Goal: Browse casually: Explore the website without a specific task or goal

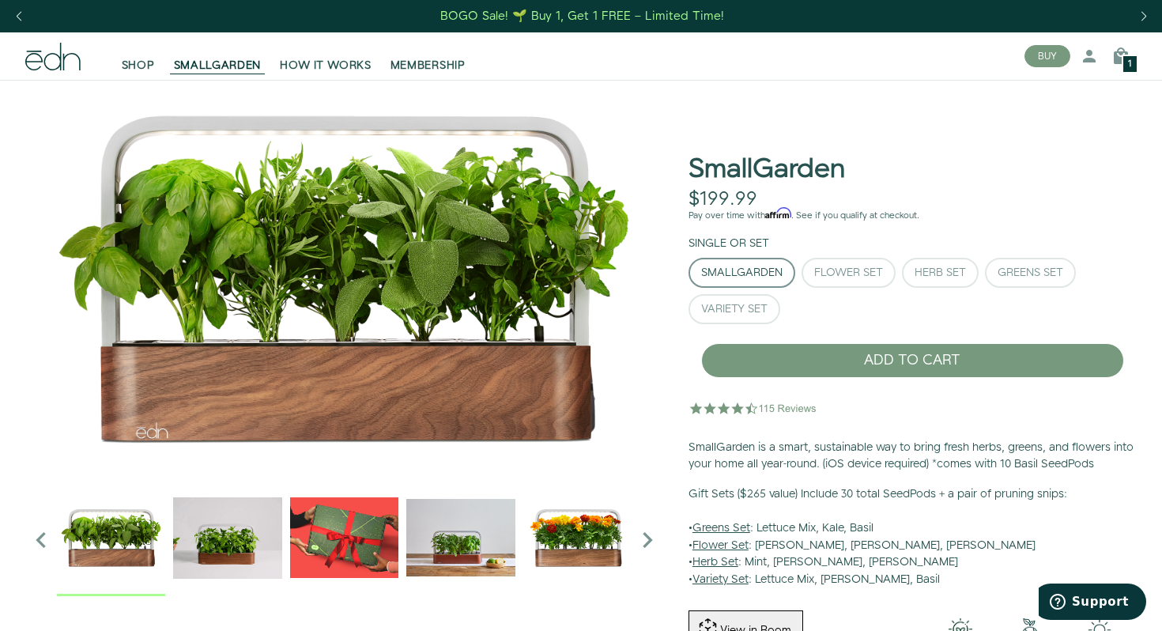
click at [199, 510] on img "2 / 6" at bounding box center [227, 537] width 108 height 108
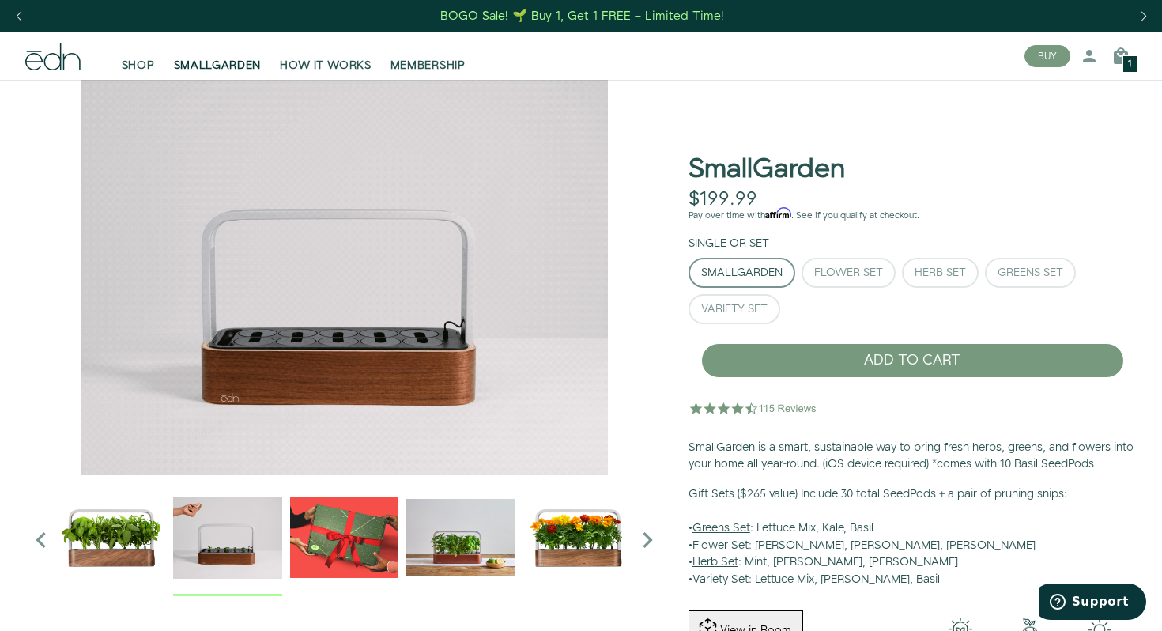
click at [120, 523] on img "1 / 6" at bounding box center [111, 537] width 108 height 108
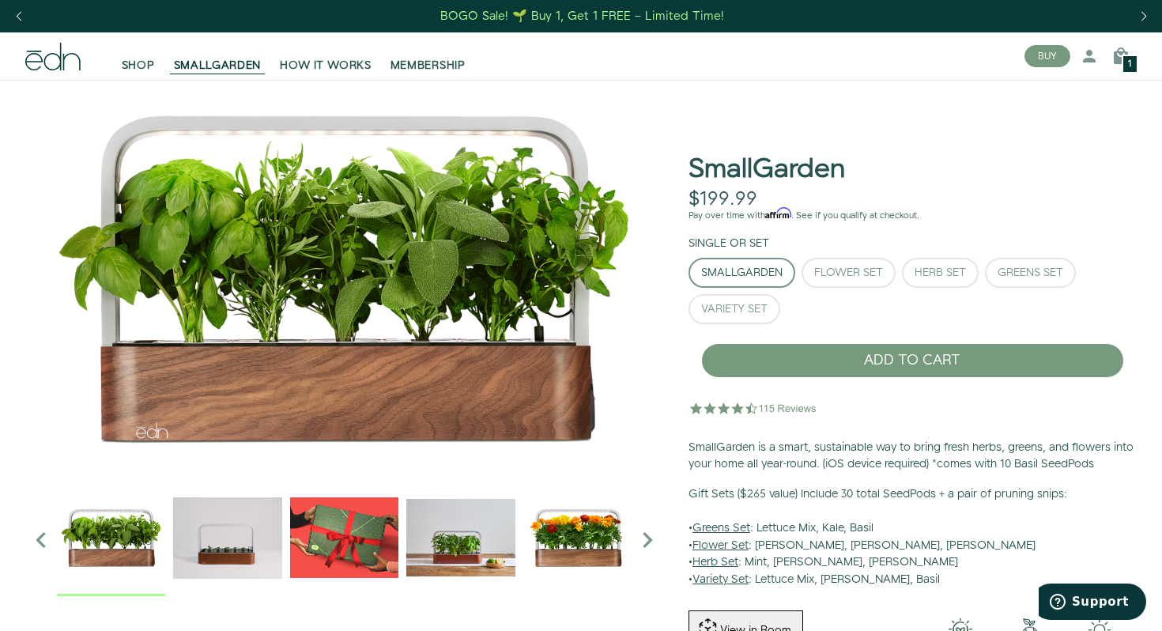
click at [658, 543] on icon "Next slide" at bounding box center [648, 540] width 32 height 32
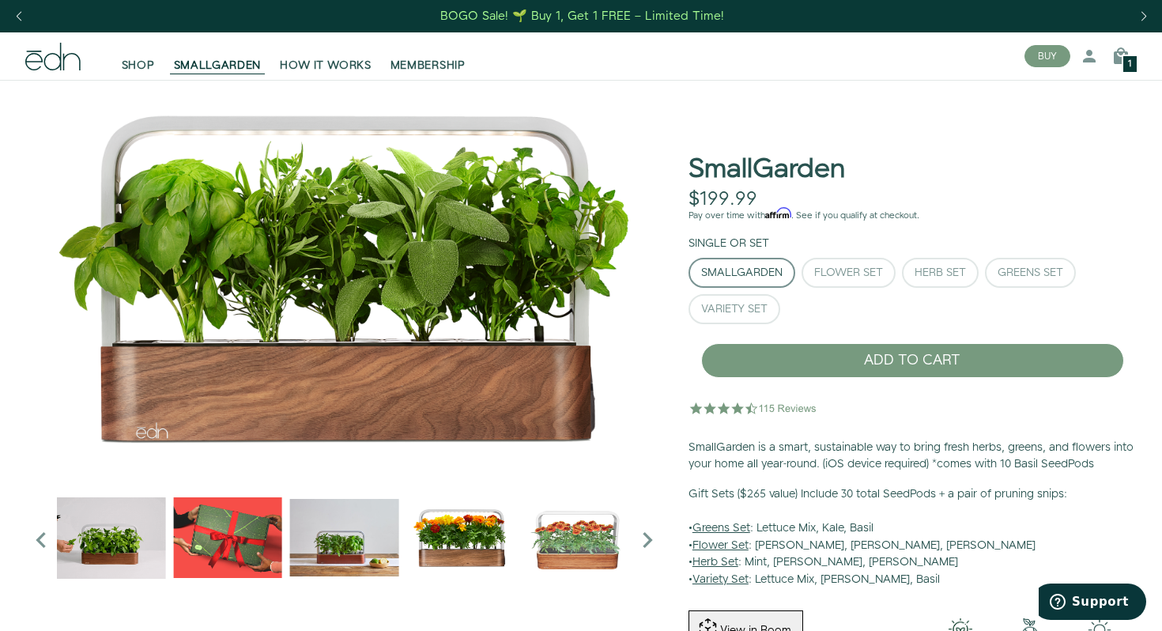
click at [657, 543] on icon "Next slide" at bounding box center [648, 540] width 32 height 32
click at [523, 534] on img "6 / 6" at bounding box center [577, 537] width 108 height 108
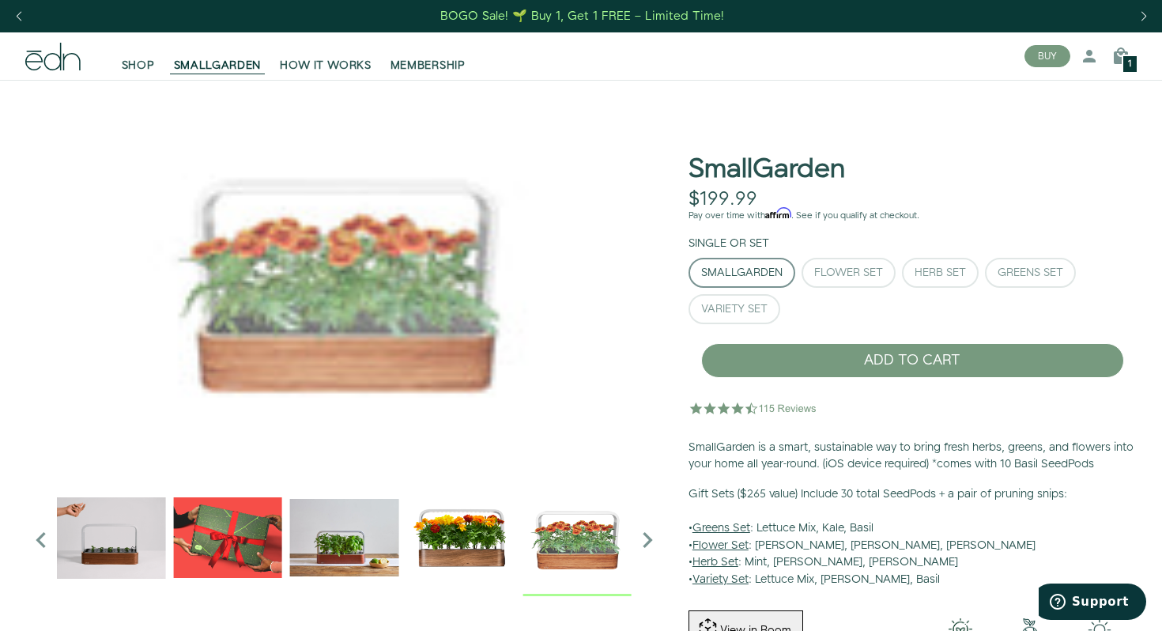
click at [492, 538] on img "5 / 6" at bounding box center [460, 537] width 108 height 108
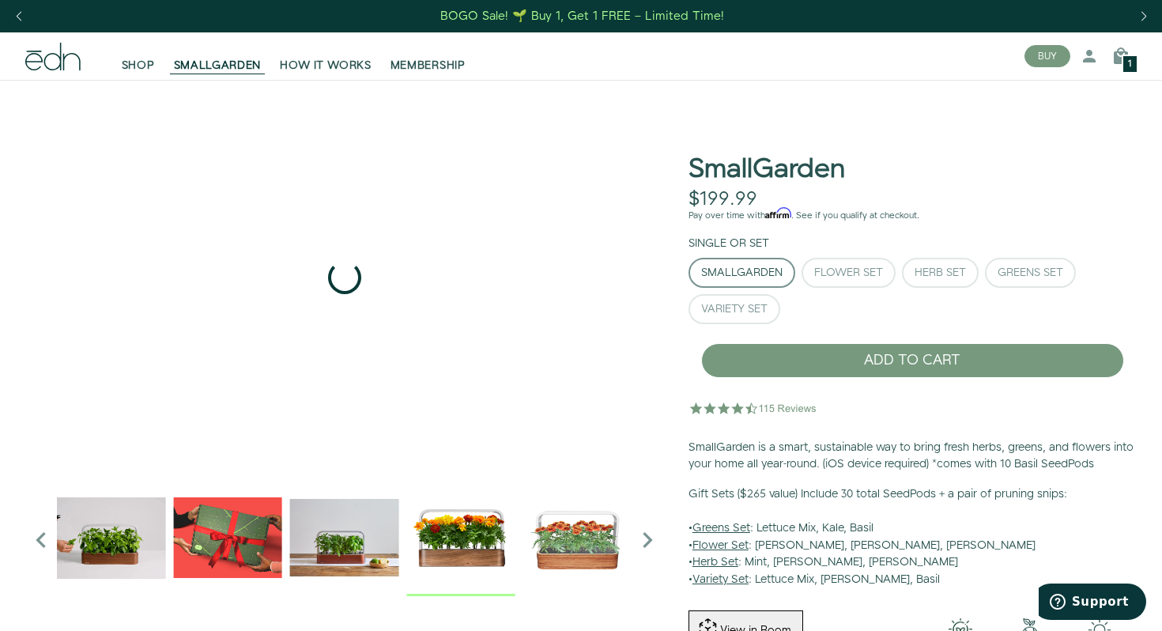
click at [381, 560] on img "4 / 6" at bounding box center [344, 537] width 108 height 108
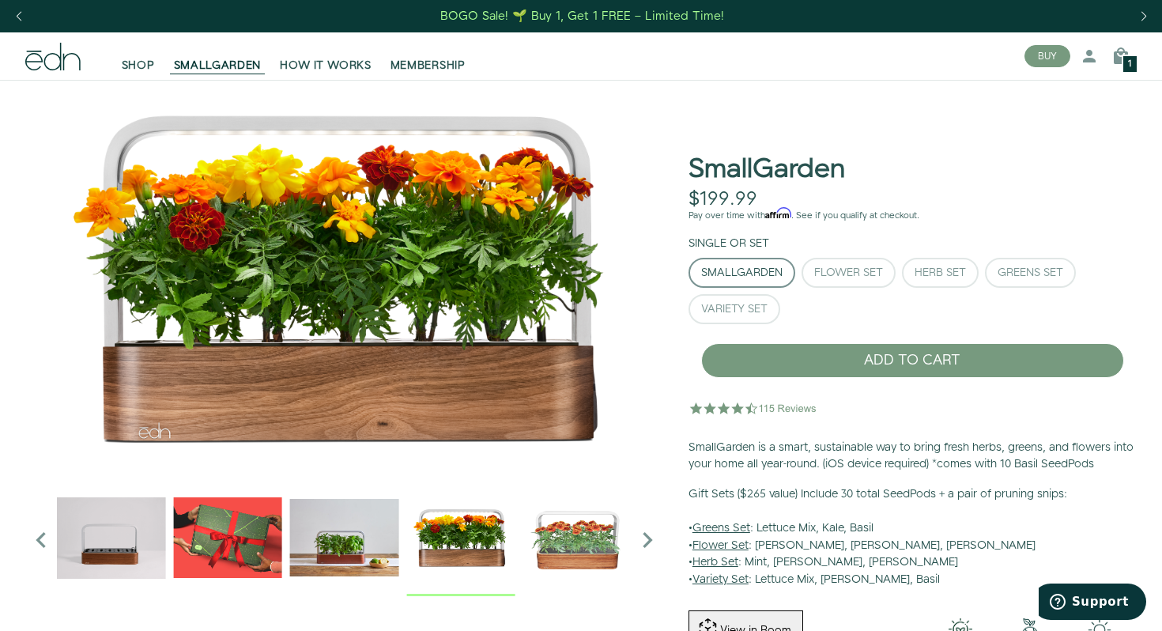
click at [342, 563] on img "4 / 6" at bounding box center [344, 537] width 108 height 108
click at [256, 556] on img "3 / 6" at bounding box center [227, 537] width 108 height 108
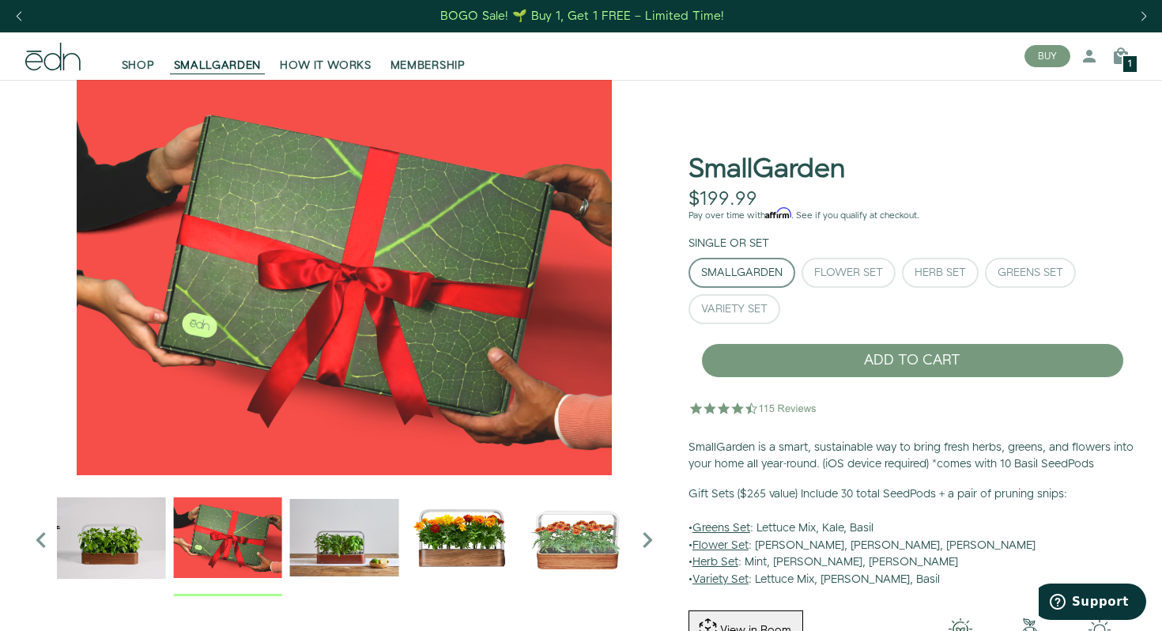
click at [334, 553] on img "4 / 6" at bounding box center [344, 537] width 108 height 108
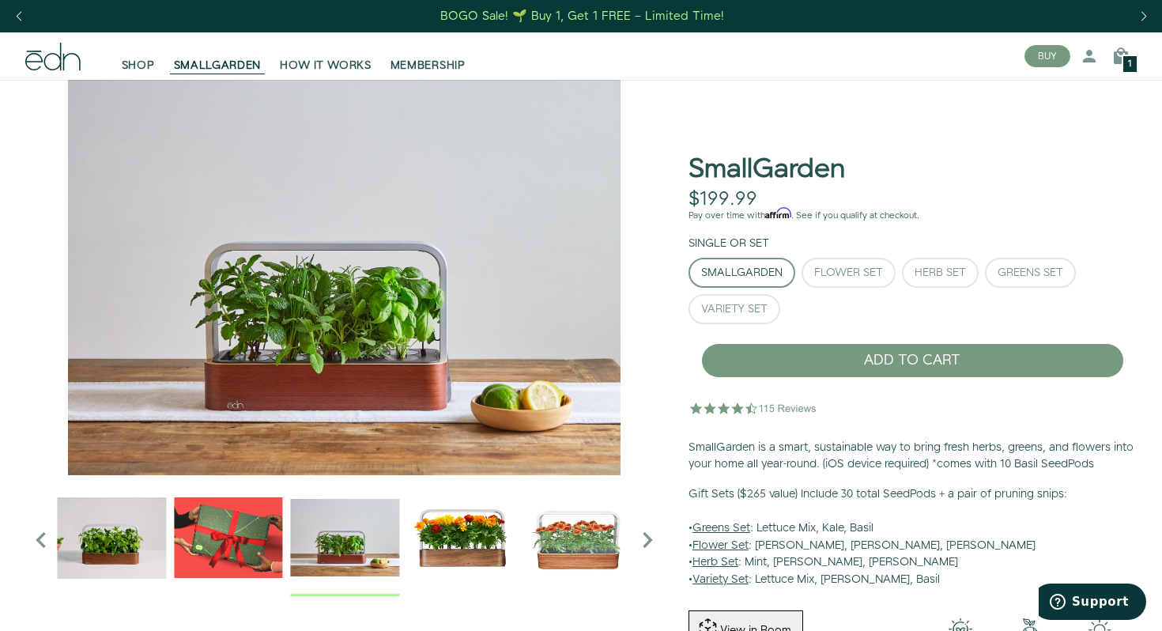
click at [97, 540] on img "2 / 6" at bounding box center [112, 537] width 108 height 108
click at [35, 536] on icon "Previous slide" at bounding box center [41, 540] width 32 height 32
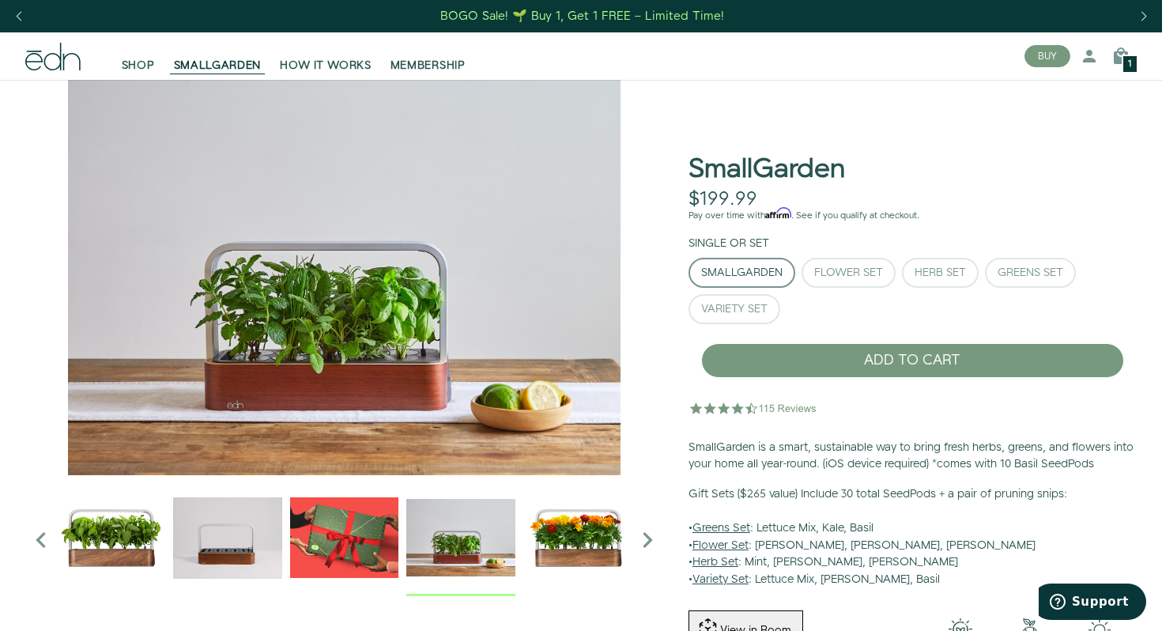
click at [94, 537] on img "1 / 6" at bounding box center [111, 537] width 108 height 108
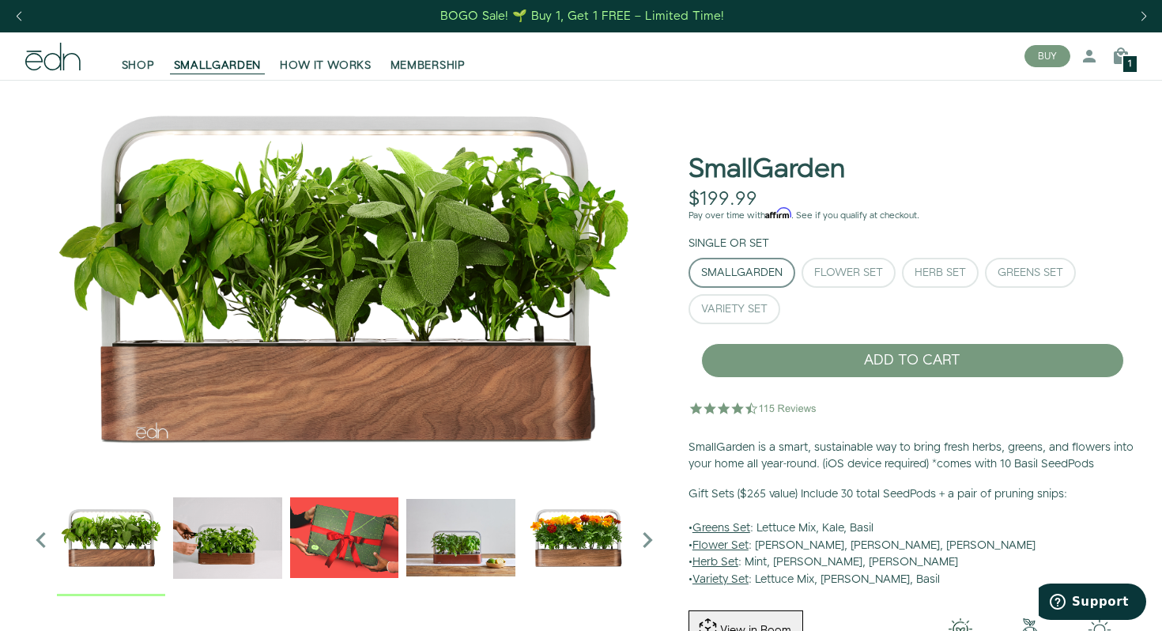
click at [225, 518] on img "2 / 6" at bounding box center [227, 537] width 108 height 108
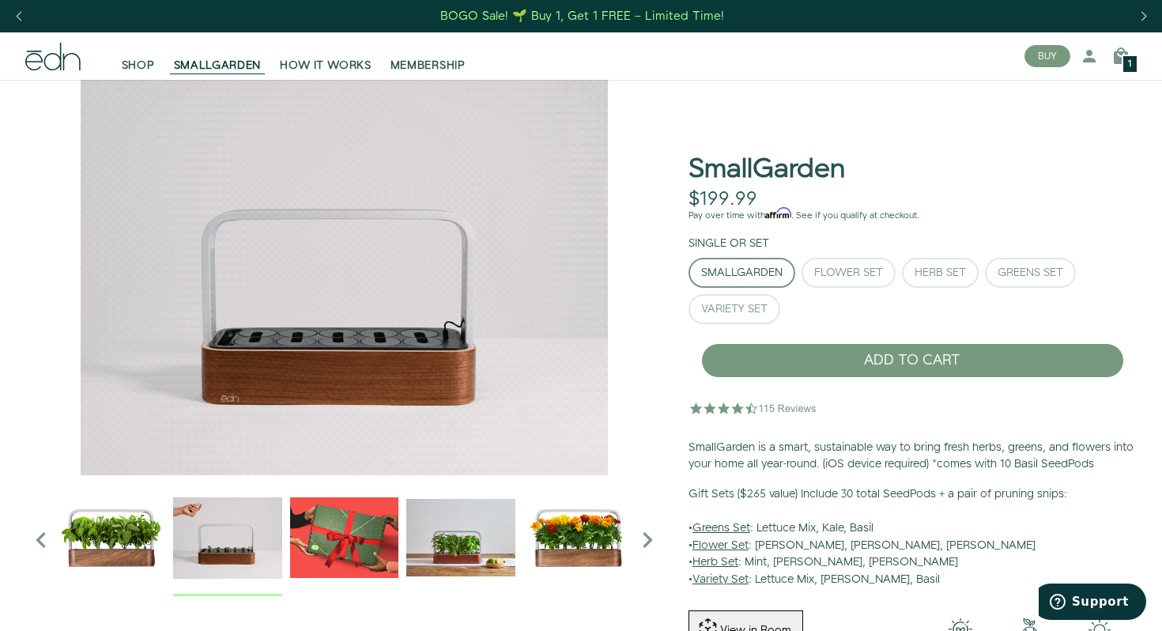
click at [415, 515] on img "4 / 6" at bounding box center [460, 537] width 108 height 108
